Goal: Information Seeking & Learning: Learn about a topic

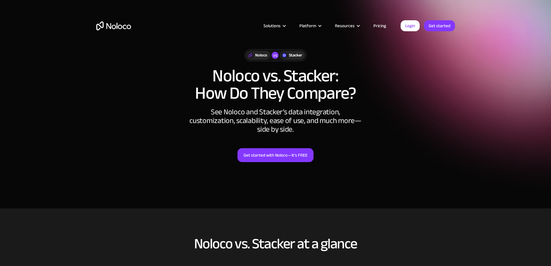
click at [382, 25] on link "Pricing" at bounding box center [379, 26] width 27 height 8
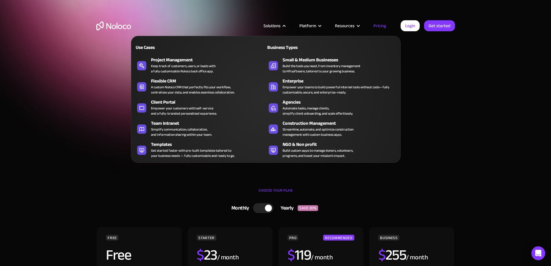
click at [280, 28] on nav "Use Cases Business Types Project Management Keep track of customers, users, or …" at bounding box center [266, 95] width 270 height 135
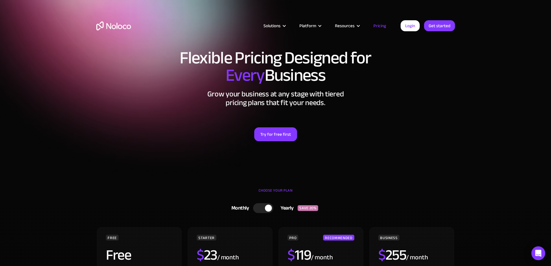
click at [58, 28] on div "Solutions Use Cases Business Types Project Management Keep track of customers, …" at bounding box center [275, 27] width 551 height 54
drag, startPoint x: 42, startPoint y: 77, endPoint x: 45, endPoint y: 82, distance: 6.4
